Goal: Task Accomplishment & Management: Manage account settings

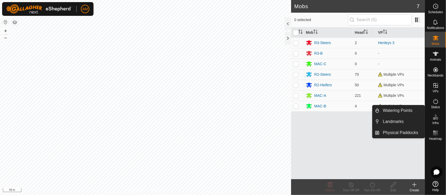
click at [295, 123] on div "Mobs 7 0 selected Mob Head VP R3-Steers 2 Henleys 3 R3-B 0 - MAC-C 0 - R2-Steer…" at bounding box center [212, 97] width 425 height 195
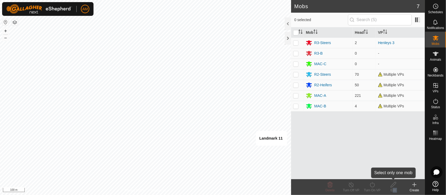
drag, startPoint x: 415, startPoint y: 184, endPoint x: 397, endPoint y: 186, distance: 18.6
click at [397, 186] on footer "Delete Turn Off VP Turn On VP Edit Create" at bounding box center [358, 187] width 134 height 16
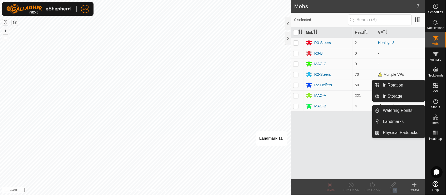
click at [413, 86] on link "In Rotation" at bounding box center [402, 85] width 45 height 11
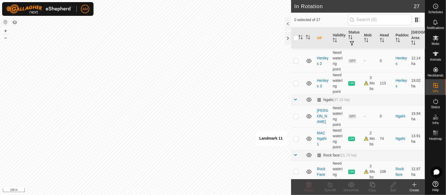
scroll to position [263, 0]
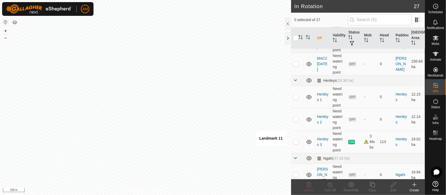
click at [295, 141] on p-checkbox at bounding box center [295, 141] width 5 height 4
checkbox input "true"
click at [370, 188] on div "Copy" at bounding box center [372, 190] width 21 height 5
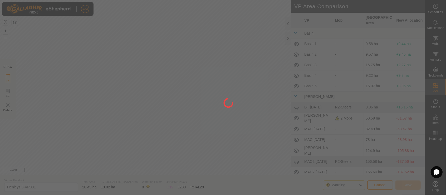
drag, startPoint x: 205, startPoint y: 120, endPoint x: 198, endPoint y: 83, distance: 38.0
click at [198, 83] on div at bounding box center [223, 97] width 446 height 195
drag, startPoint x: 196, startPoint y: 99, endPoint x: 182, endPoint y: 84, distance: 20.7
click at [182, 84] on div at bounding box center [223, 97] width 446 height 195
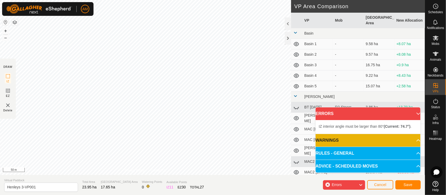
click at [204, 130] on div "IZ interior angle must be larger than 80° (Current: 74.7°) . + – ⇧ i 50 m" at bounding box center [145, 87] width 291 height 175
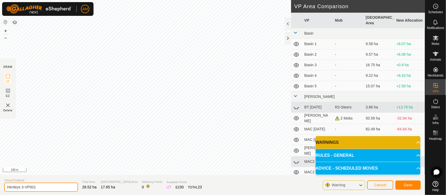
drag, startPoint x: 39, startPoint y: 186, endPoint x: -2, endPoint y: 180, distance: 41.8
click at [0, 180] on html "AM Schedules Notifications Mobs Animals Neckbands VPs Status Infra Heatmap Help…" at bounding box center [223, 97] width 446 height 195
type input "[PERSON_NAME] 1"
click at [405, 184] on span "Save" at bounding box center [408, 185] width 9 height 4
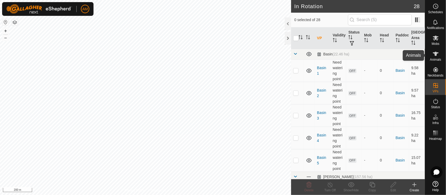
click at [440, 57] on es-animals-svg-icon at bounding box center [435, 54] width 9 height 8
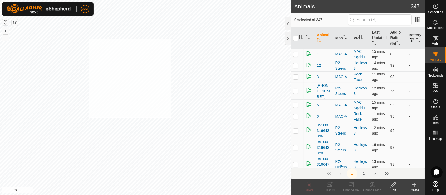
checkbox input "true"
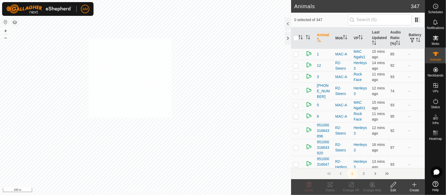
checkbox input "true"
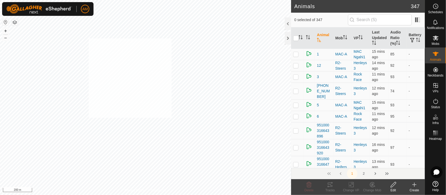
checkbox input "true"
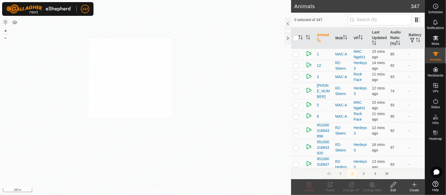
checkbox input "true"
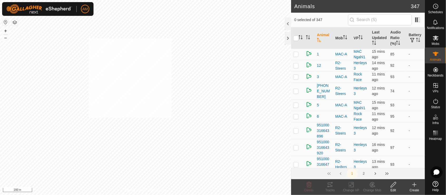
checkbox input "true"
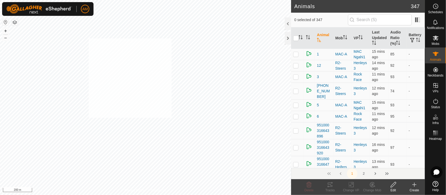
checkbox input "true"
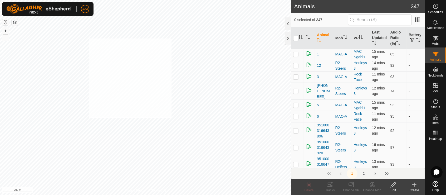
checkbox input "true"
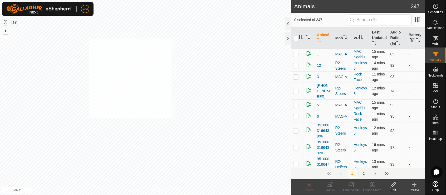
checkbox input "true"
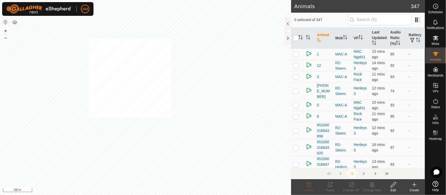
checkbox input "true"
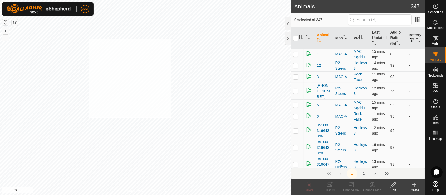
checkbox input "true"
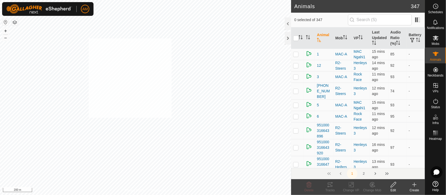
checkbox input "true"
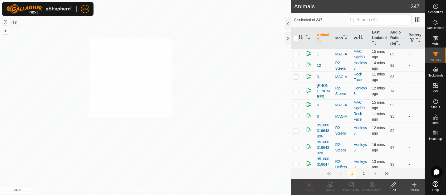
checkbox input "true"
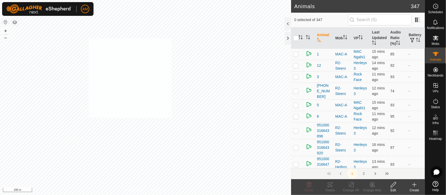
checkbox input "true"
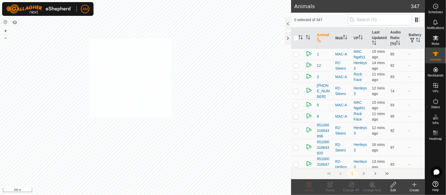
checkbox input "true"
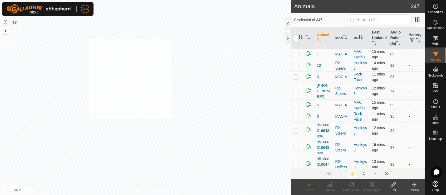
checkbox input "true"
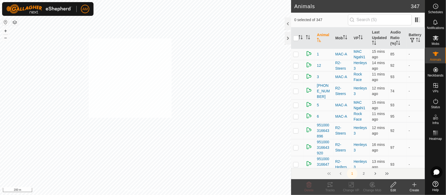
checkbox input "true"
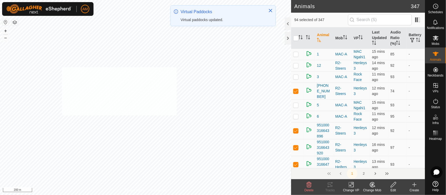
checkbox input "true"
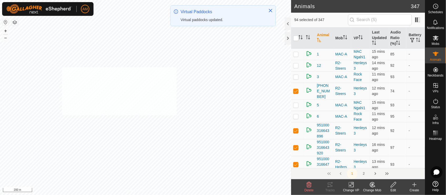
checkbox input "true"
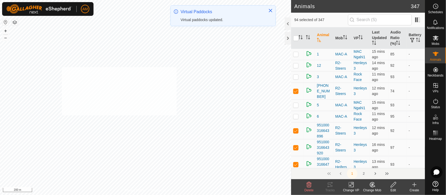
checkbox input "true"
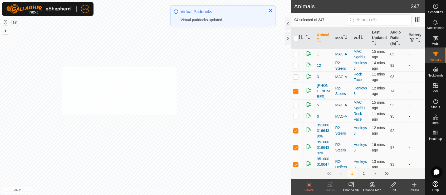
checkbox input "true"
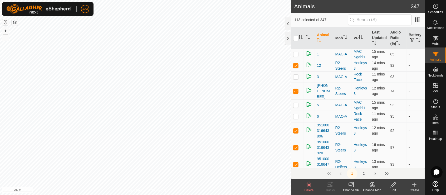
click at [353, 185] on icon at bounding box center [351, 184] width 7 height 6
click at [361, 161] on link "Choose VP..." at bounding box center [367, 161] width 52 height 11
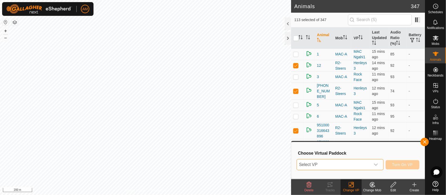
click at [322, 163] on span "Select VP" at bounding box center [334, 164] width 74 height 11
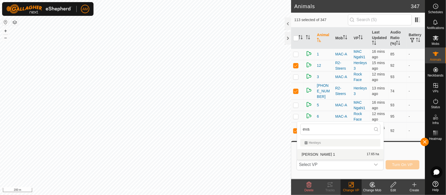
type input "eva"
click at [319, 153] on li "[PERSON_NAME] 1 17.65 ha" at bounding box center [340, 154] width 86 height 11
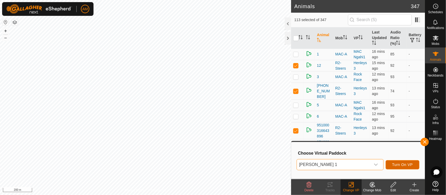
click at [402, 164] on span "Turn On VP" at bounding box center [402, 164] width 21 height 4
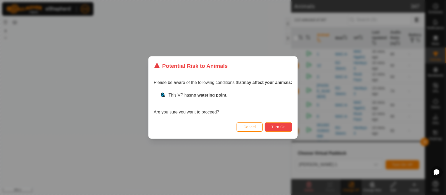
click at [283, 127] on span "Turn On" at bounding box center [278, 127] width 14 height 4
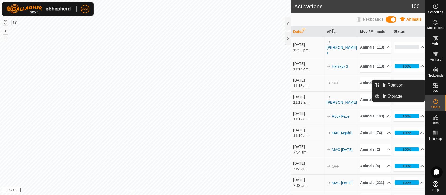
drag, startPoint x: 421, startPoint y: 86, endPoint x: 408, endPoint y: 85, distance: 13.2
click at [408, 85] on link "In Rotation" at bounding box center [402, 85] width 45 height 11
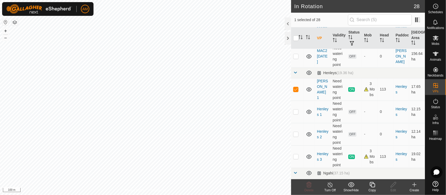
scroll to position [293, 0]
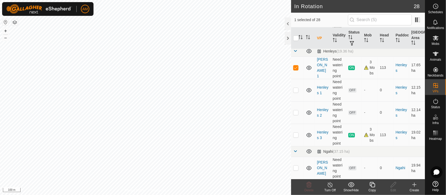
click at [372, 183] on icon at bounding box center [372, 184] width 5 height 5
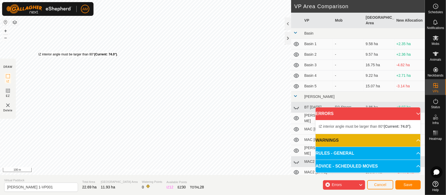
click at [38, 52] on div "IZ interior angle must be larger than 80° (Current: 74.0°) ." at bounding box center [78, 54] width 80 height 5
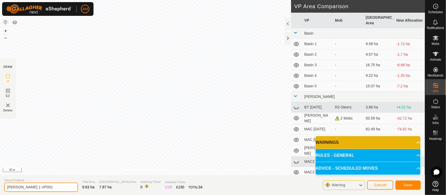
drag, startPoint x: 18, startPoint y: 187, endPoint x: 67, endPoint y: 189, distance: 48.5
click at [67, 189] on input "[PERSON_NAME] 1-VP001" at bounding box center [41, 186] width 74 height 9
type input "[PERSON_NAME] 2"
click at [402, 186] on button "Save" at bounding box center [407, 184] width 25 height 9
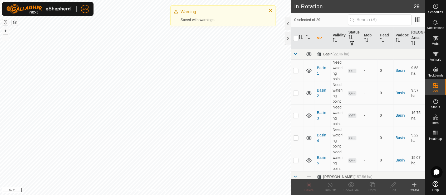
click at [188, 122] on div "In Rotation 29 0 selected of 29 VP Validity Status Mob Head [GEOGRAPHIC_DATA] (…" at bounding box center [212, 97] width 425 height 195
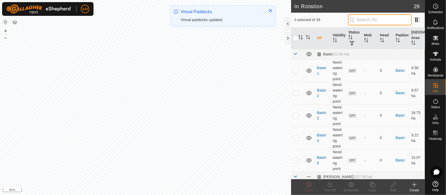
click at [365, 21] on input "text" at bounding box center [380, 19] width 64 height 11
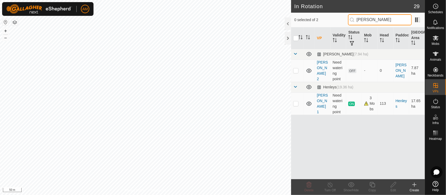
type input "[PERSON_NAME]"
click at [294, 72] on p-checkbox at bounding box center [295, 70] width 5 height 4
checkbox input "true"
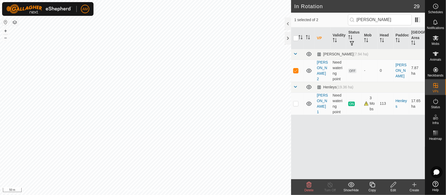
click at [371, 187] on icon at bounding box center [372, 184] width 7 height 6
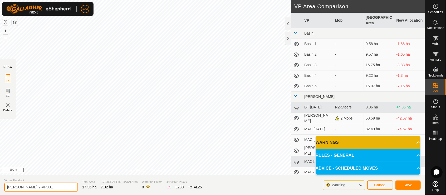
drag, startPoint x: 8, startPoint y: 187, endPoint x: 70, endPoint y: 185, distance: 61.9
click at [70, 185] on input "[PERSON_NAME] 2-VP001" at bounding box center [41, 186] width 74 height 9
type input "E"
type input "Far Flat 1"
click at [409, 184] on span "Save" at bounding box center [408, 185] width 9 height 4
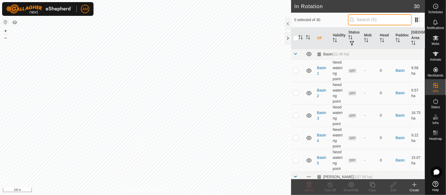
click at [368, 19] on input "text" at bounding box center [380, 19] width 64 height 11
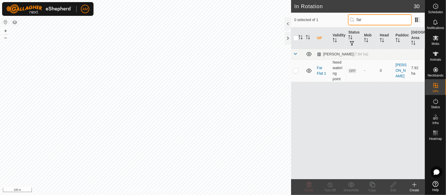
type input "far"
click at [294, 71] on p-checkbox at bounding box center [295, 70] width 5 height 4
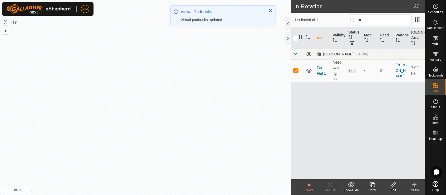
click at [375, 185] on icon at bounding box center [372, 184] width 7 height 6
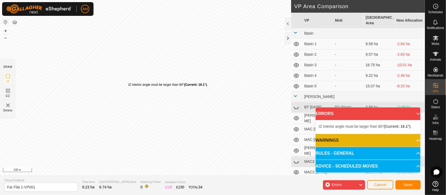
click at [128, 82] on div "IZ interior angle must be larger than 80° (Current: 16.1°) ." at bounding box center [168, 84] width 80 height 5
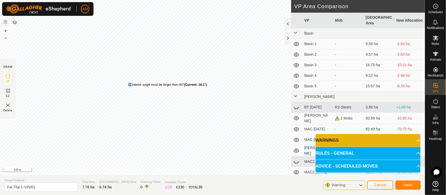
click at [128, 82] on div "IZ interior angle must be larger than 80° (Current: 16.1°) ." at bounding box center [168, 84] width 80 height 5
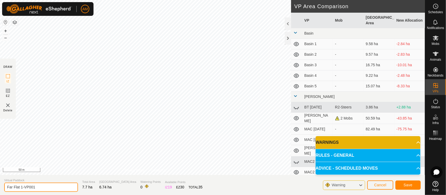
drag, startPoint x: 21, startPoint y: 187, endPoint x: 84, endPoint y: 189, distance: 62.7
click at [84, 189] on section "Virtual Paddock Far Flat 1-VP001 Total Area 7.7 ha Grazing Area 6.74 ha Waterin…" at bounding box center [212, 185] width 425 height 20
type input "Far Flat 2"
click at [406, 186] on span "Save" at bounding box center [408, 185] width 9 height 4
